Goal: Find specific page/section: Find specific page/section

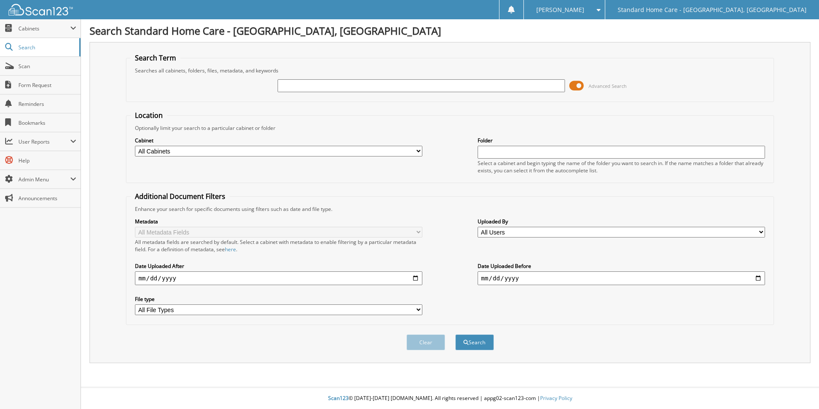
click at [480, 79] on div at bounding box center [421, 85] width 287 height 15
click at [484, 81] on input "text" at bounding box center [421, 85] width 287 height 13
type input "latricia"
click at [455, 334] on button "Search" at bounding box center [474, 342] width 39 height 16
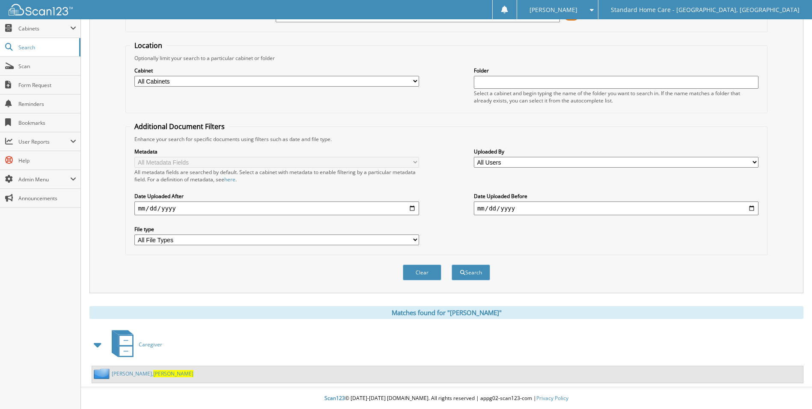
scroll to position [70, 0]
click at [112, 374] on link "Coleman, Latricia" at bounding box center [153, 373] width 82 height 7
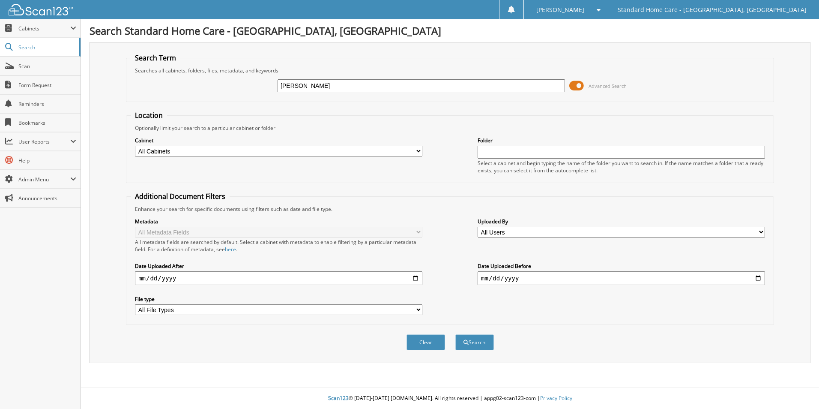
type input "[PERSON_NAME]"
click at [455, 334] on button "Search" at bounding box center [474, 342] width 39 height 16
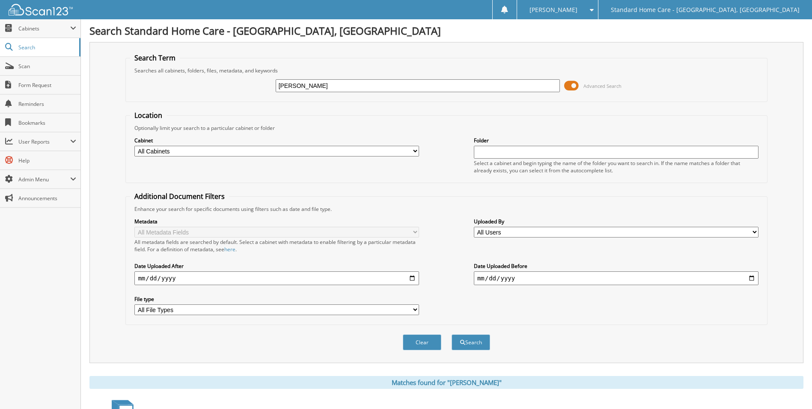
click at [358, 85] on input "raquel" at bounding box center [418, 85] width 285 height 13
type input "kinchen"
click at [452, 334] on button "Search" at bounding box center [471, 342] width 39 height 16
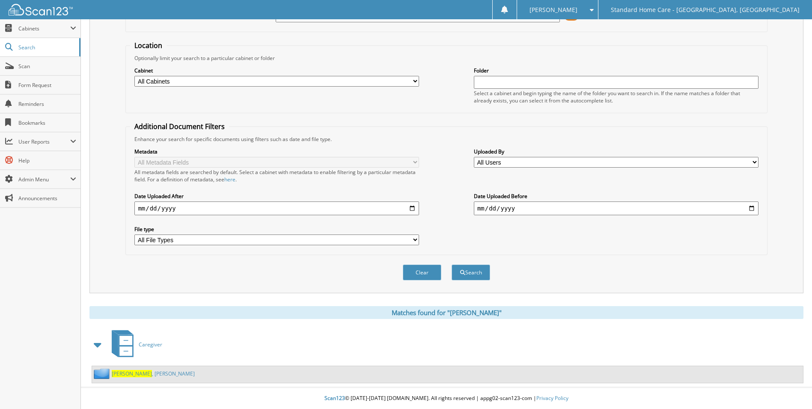
scroll to position [70, 0]
click at [138, 375] on link "Kinchen , Raquel" at bounding box center [153, 373] width 83 height 7
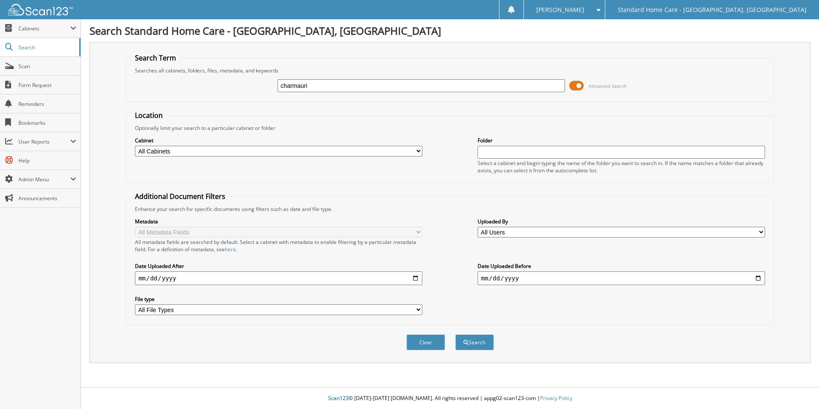
type input "charmauri"
click at [455, 334] on button "Search" at bounding box center [474, 342] width 39 height 16
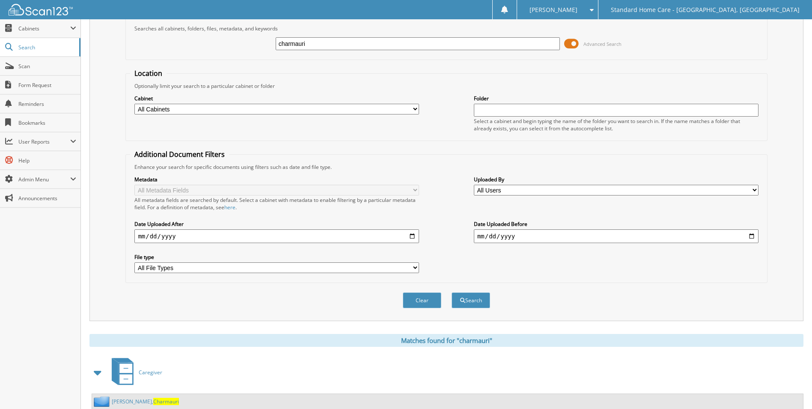
scroll to position [70, 0]
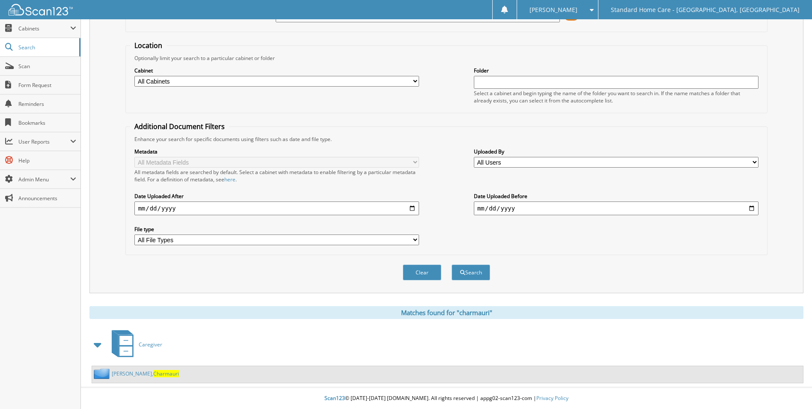
click at [153, 370] on span "Charmauri" at bounding box center [166, 373] width 26 height 7
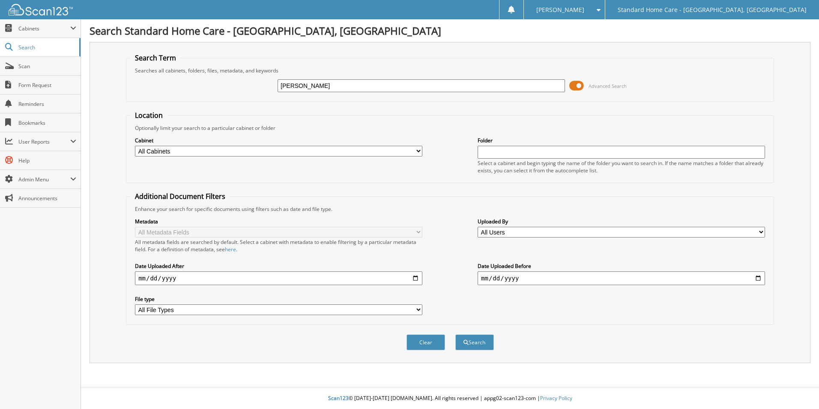
type input "[PERSON_NAME]"
click at [455, 334] on button "Search" at bounding box center [474, 342] width 39 height 16
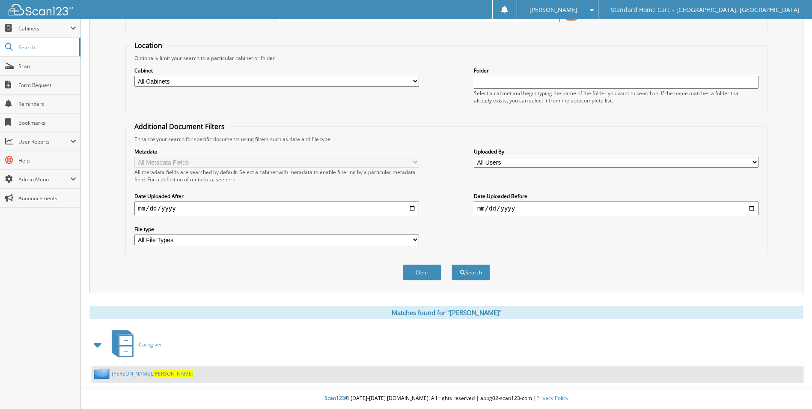
click at [153, 375] on span "Elona" at bounding box center [173, 373] width 40 height 7
